Goal: Navigation & Orientation: Find specific page/section

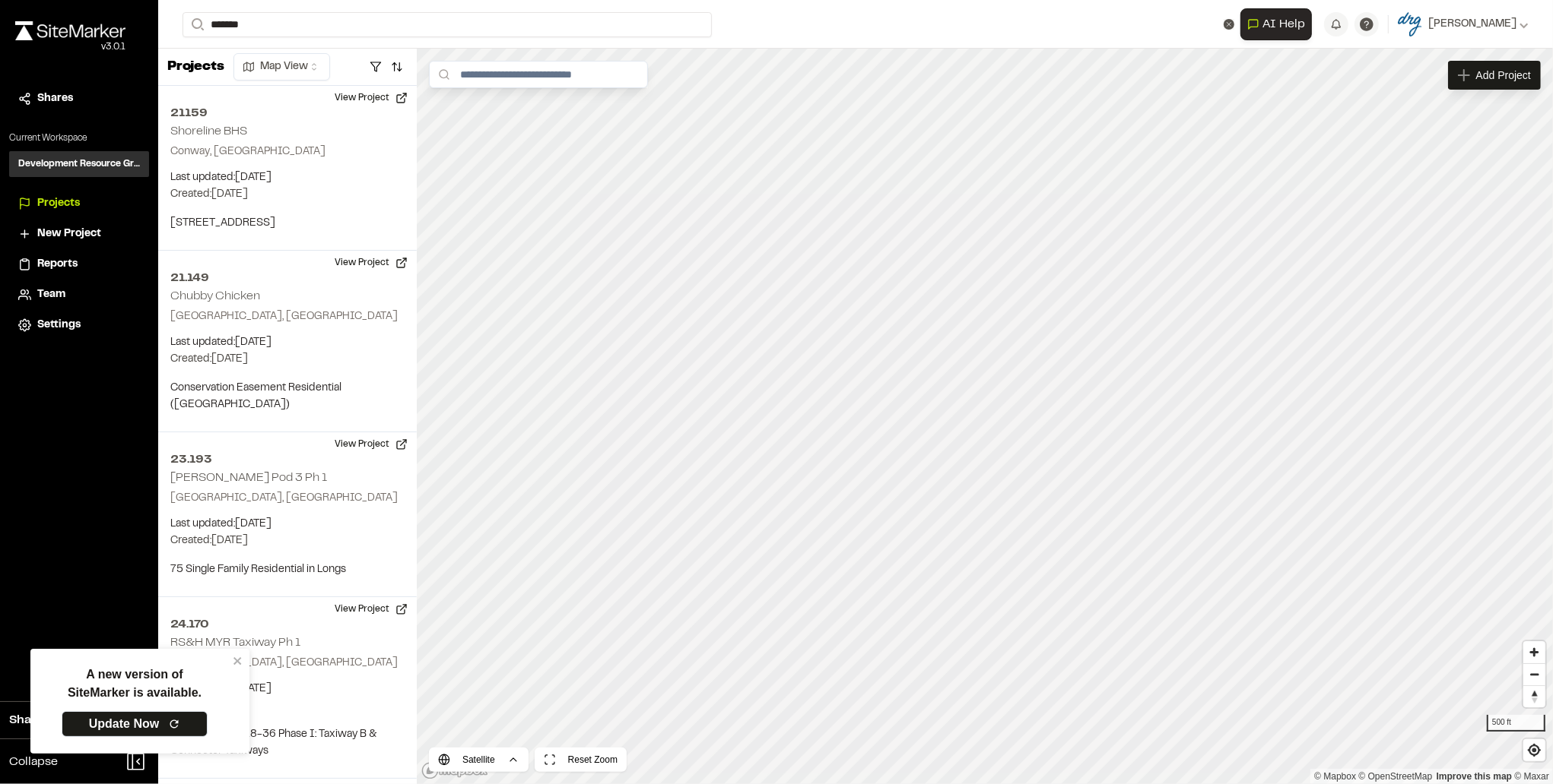
scroll to position [5055, 0]
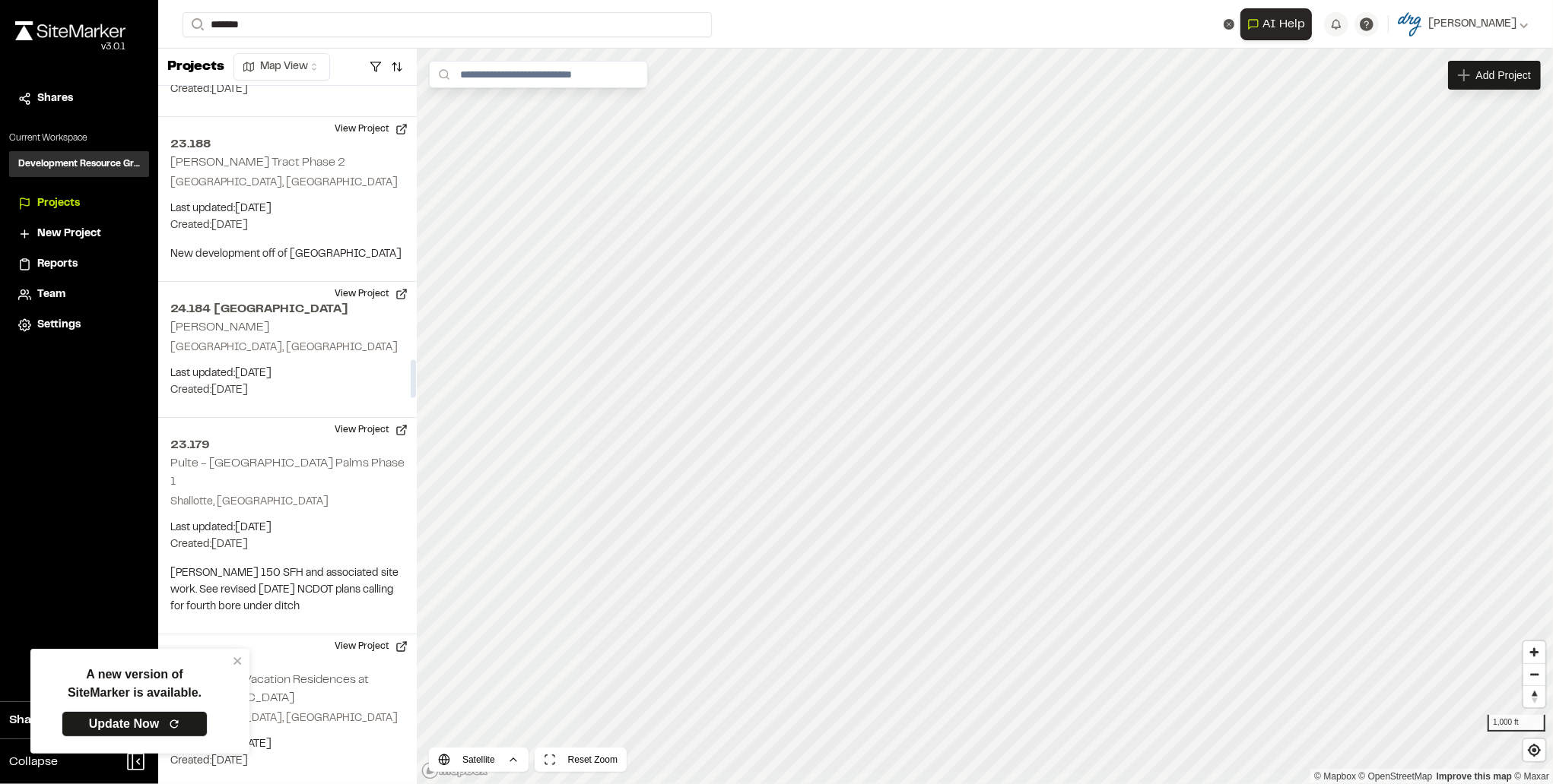
click at [78, 29] on img at bounding box center [70, 31] width 111 height 19
